Goal: Task Accomplishment & Management: Manage account settings

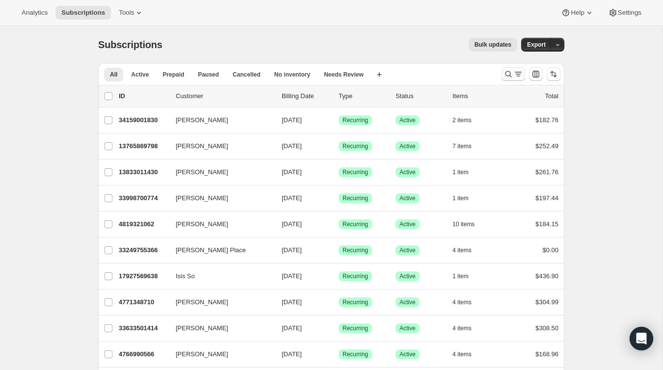
click at [511, 77] on icon "Search and filter results" at bounding box center [509, 74] width 10 height 10
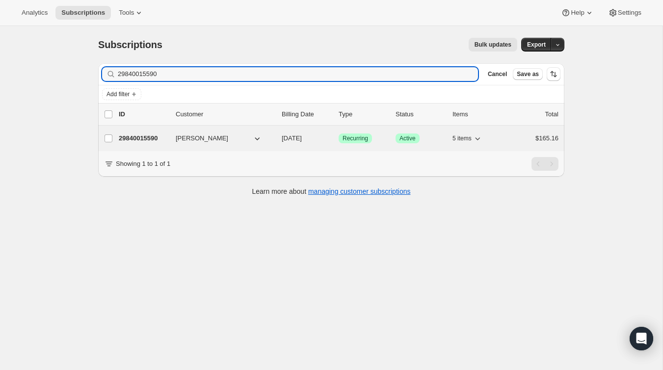
type input "29840015590"
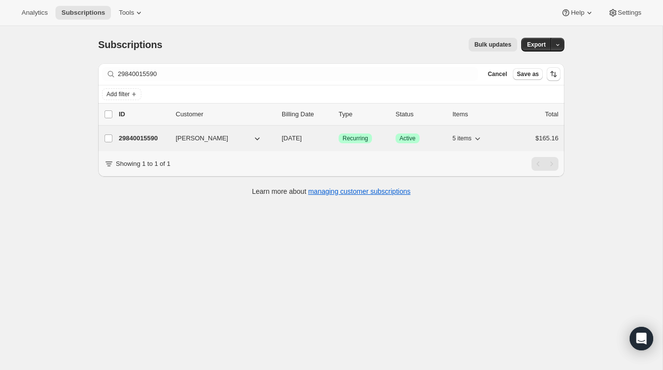
click at [168, 139] on div "29840015590 [PERSON_NAME] [DATE] Success Recurring Success Active 5 items $165.…" at bounding box center [339, 139] width 440 height 14
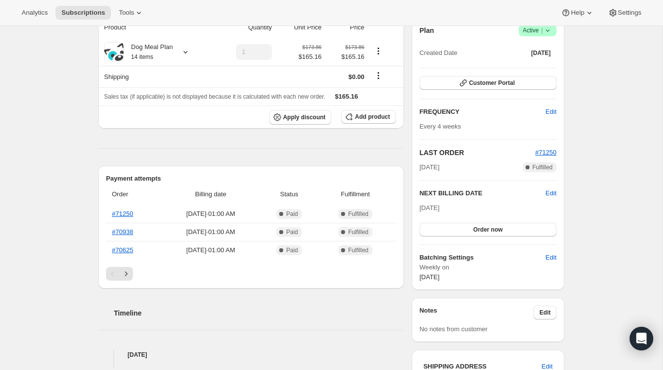
scroll to position [99, 0]
click at [556, 196] on span "Edit" at bounding box center [551, 195] width 11 height 10
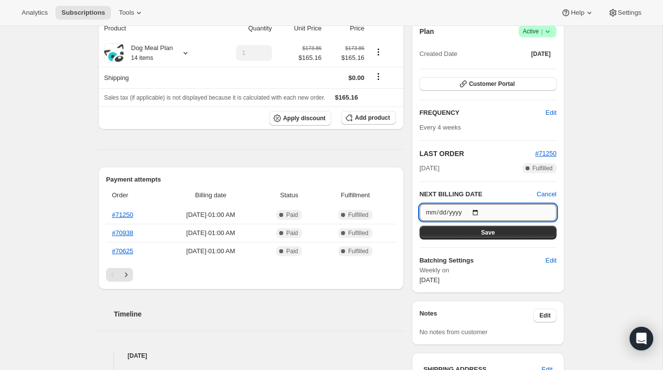
click at [465, 215] on input "[DATE]" at bounding box center [488, 212] width 137 height 17
click at [485, 213] on input "[DATE]" at bounding box center [488, 212] width 137 height 17
click at [634, 213] on div "Subscription #29840015590. This page is ready Subscription #29840015590 Success…" at bounding box center [331, 336] width 663 height 818
